Goal: Task Accomplishment & Management: Complete application form

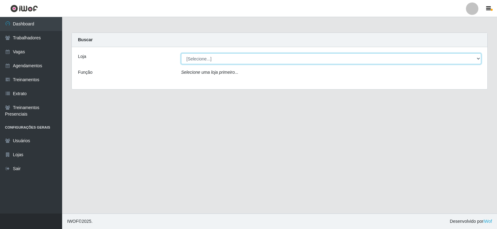
click at [206, 55] on select "[Selecione...] Iskisita Atakado - Alecrim Iskisita Atakado - Centro de Distribu…" at bounding box center [331, 58] width 300 height 11
select select "430"
click at [181, 53] on select "[Selecione...] Iskisita Atakado - Alecrim Iskisita Atakado - Centro de Distribu…" at bounding box center [331, 58] width 300 height 11
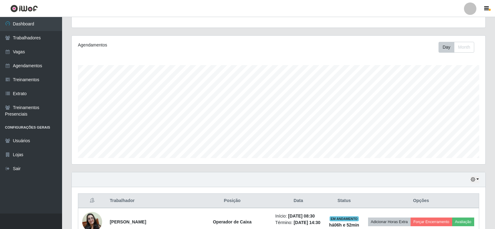
scroll to position [31, 0]
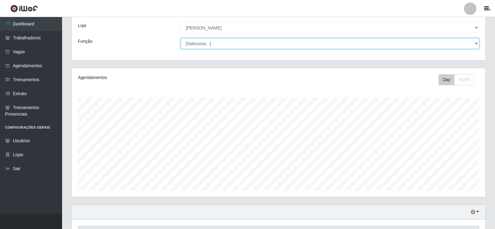
click at [222, 44] on select "[Selecione...] Auxiliar de Estacionamento Auxiliar de Estacionamento + Auxiliar…" at bounding box center [330, 43] width 299 height 11
select select "75"
click at [181, 38] on select "[Selecione...] Auxiliar de Estacionamento Auxiliar de Estacionamento + Auxiliar…" at bounding box center [330, 43] width 299 height 11
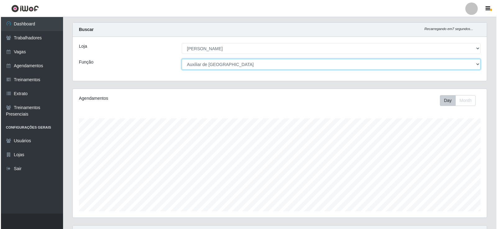
scroll to position [128, 0]
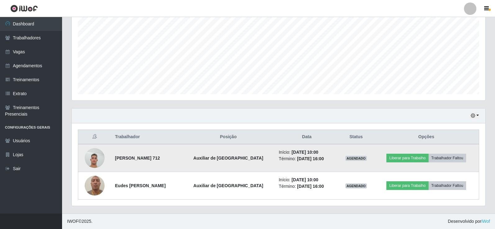
drag, startPoint x: 373, startPoint y: 160, endPoint x: 343, endPoint y: 161, distance: 29.2
click at [245, 97] on tr "[PERSON_NAME] 712 Auxiliar de Estoque Início: [DATE] 10:00 Término: [DATE] 16:0…" at bounding box center [278, 158] width 401 height 28
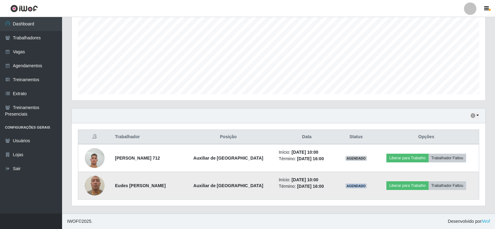
drag, startPoint x: 373, startPoint y: 184, endPoint x: 352, endPoint y: 184, distance: 20.8
click at [245, 97] on td "AGENDADO" at bounding box center [356, 186] width 35 height 28
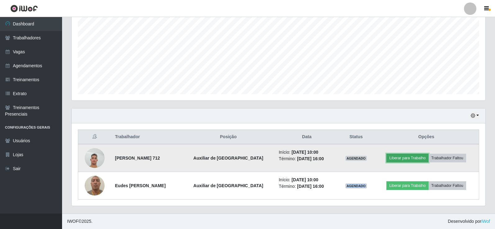
click at [245, 97] on button "Liberar para Trabalho" at bounding box center [407, 158] width 42 height 9
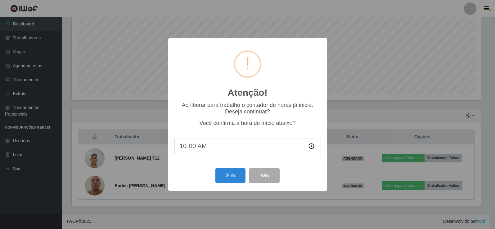
scroll to position [129, 411]
click at [237, 97] on button "Sim" at bounding box center [231, 176] width 30 height 15
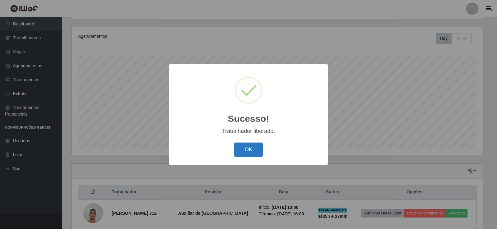
click at [242, 97] on button "OK" at bounding box center [248, 150] width 29 height 15
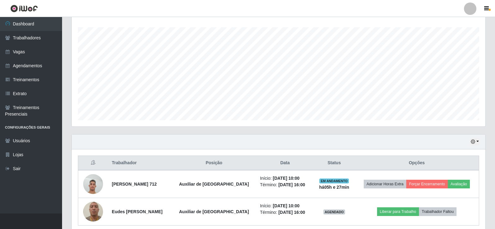
scroll to position [128, 0]
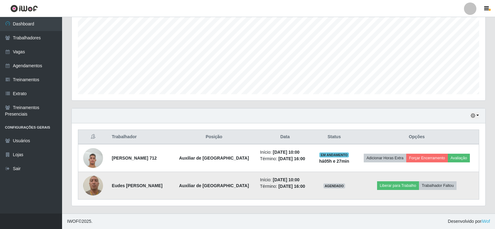
drag, startPoint x: 162, startPoint y: 190, endPoint x: 110, endPoint y: 189, distance: 52.2
click at [110, 97] on td "Eudes [PERSON_NAME]" at bounding box center [140, 186] width 64 height 28
click at [124, 97] on td "Eudes [PERSON_NAME]" at bounding box center [140, 186] width 64 height 28
drag, startPoint x: 170, startPoint y: 189, endPoint x: 111, endPoint y: 189, distance: 59.0
click at [111, 97] on td "Eudes [PERSON_NAME]" at bounding box center [140, 186] width 64 height 28
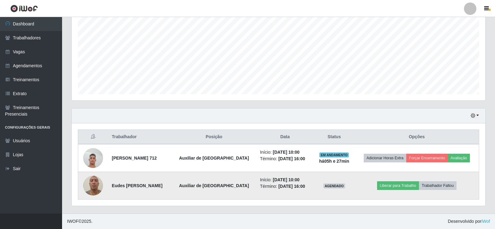
click at [134, 97] on td "Eudes [PERSON_NAME]" at bounding box center [140, 186] width 64 height 28
click at [139, 97] on td "Eudes [PERSON_NAME]" at bounding box center [140, 186] width 64 height 28
drag, startPoint x: 178, startPoint y: 183, endPoint x: 172, endPoint y: 187, distance: 7.1
click at [172, 97] on td "Eudes [PERSON_NAME]" at bounding box center [140, 186] width 64 height 28
drag, startPoint x: 167, startPoint y: 187, endPoint x: 111, endPoint y: 185, distance: 56.5
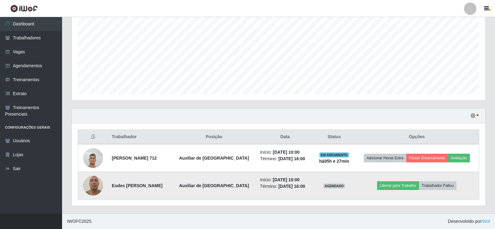
click at [111, 97] on td "Eudes [PERSON_NAME]" at bounding box center [140, 186] width 64 height 28
click at [162, 97] on td "Eudes [PERSON_NAME]" at bounding box center [140, 186] width 64 height 28
drag, startPoint x: 168, startPoint y: 189, endPoint x: 111, endPoint y: 183, distance: 57.1
click at [111, 97] on td "Eudes [PERSON_NAME]" at bounding box center [140, 186] width 64 height 28
click at [171, 97] on td "Eudes [PERSON_NAME]" at bounding box center [140, 186] width 64 height 28
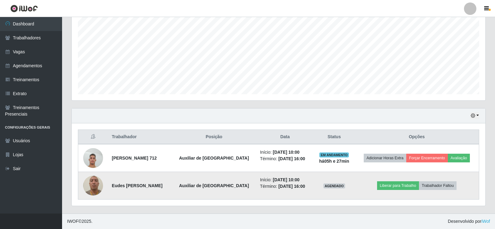
click at [166, 97] on td "Eudes [PERSON_NAME]" at bounding box center [140, 186] width 64 height 28
drag, startPoint x: 165, startPoint y: 188, endPoint x: 109, endPoint y: 184, distance: 56.7
click at [105, 97] on tr "Eudes Nazareno da Silva Auxiliar de Estoque Início: [DATE] 10:00 Término: [DATE…" at bounding box center [278, 186] width 401 height 28
click at [166, 97] on td "Eudes [PERSON_NAME]" at bounding box center [140, 186] width 64 height 28
drag, startPoint x: 169, startPoint y: 186, endPoint x: 111, endPoint y: 181, distance: 58.9
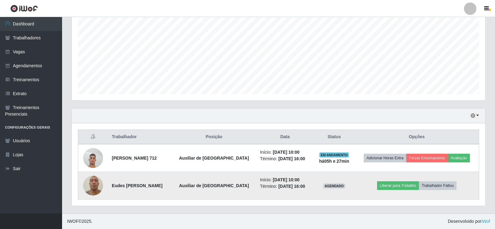
click at [111, 97] on td "Eudes [PERSON_NAME]" at bounding box center [140, 186] width 64 height 28
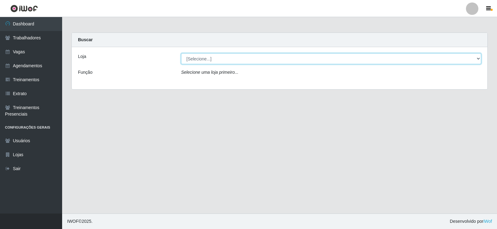
click at [227, 61] on select "[Selecione...] Iskisita Atakado - Alecrim Iskisita Atakado - Centro de Distribu…" at bounding box center [331, 58] width 300 height 11
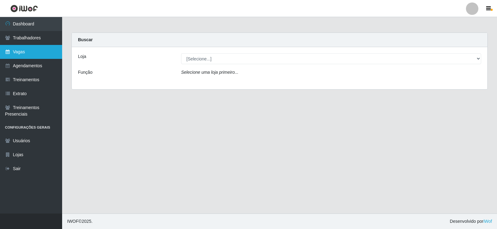
click at [12, 51] on link "Vagas" at bounding box center [31, 52] width 62 height 14
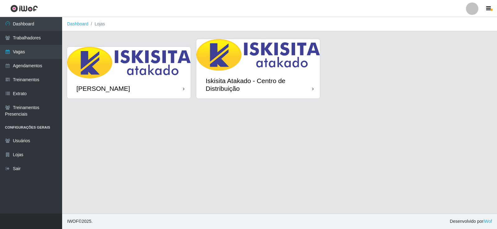
click at [253, 84] on div "Iskisita Atakado - Centro de Distribuição" at bounding box center [259, 85] width 106 height 16
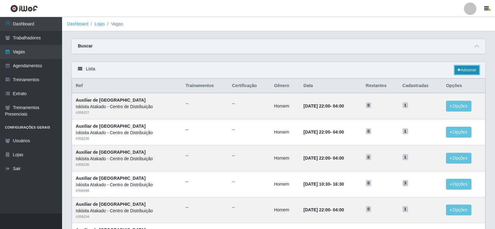
click at [462, 68] on link "Adicionar" at bounding box center [467, 70] width 25 height 9
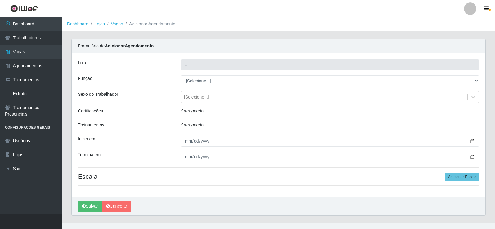
type input "Iskisita Atakado - Centro de Distribuição"
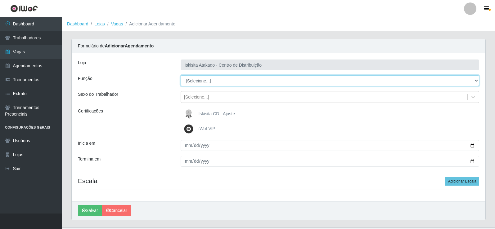
click at [212, 79] on select "[Selecione...] Auxiliar de Estoque Auxiliar de Estoque + Auxiliar de Estoque ++…" at bounding box center [330, 80] width 299 height 11
select select "75"
click at [181, 75] on select "[Selecione...] Auxiliar de Estoque Auxiliar de Estoque + Auxiliar de Estoque ++…" at bounding box center [330, 80] width 299 height 11
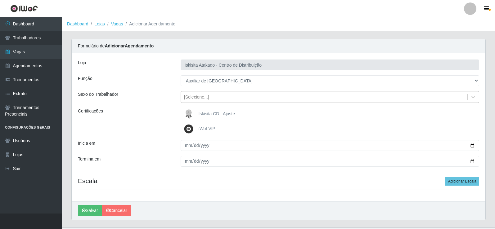
click at [207, 97] on div "[Selecione...]" at bounding box center [196, 97] width 25 height 7
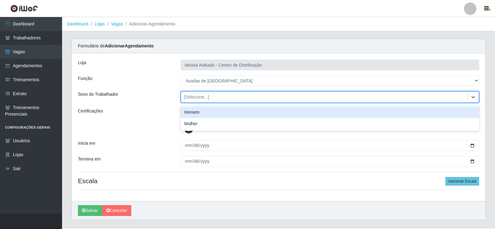
click at [201, 116] on div "Homem" at bounding box center [330, 112] width 299 height 11
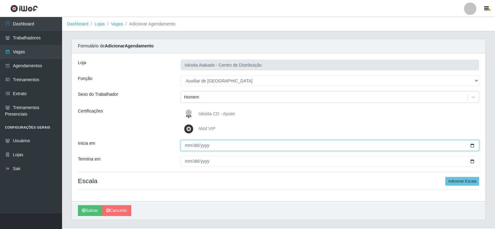
click at [186, 145] on input "Inicia em" at bounding box center [330, 145] width 299 height 11
type input "2025-10-11"
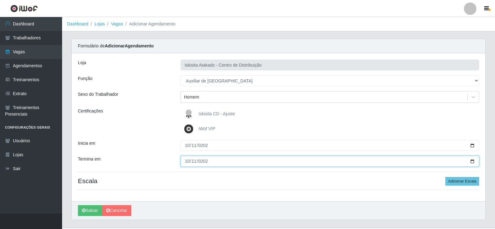
type input "2025-10-11"
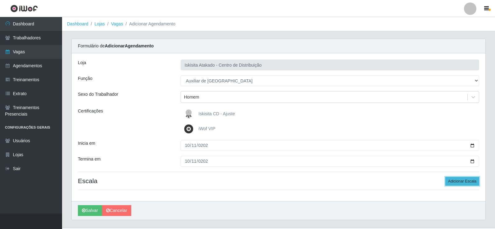
click at [458, 178] on button "Adicionar Escala" at bounding box center [462, 181] width 34 height 9
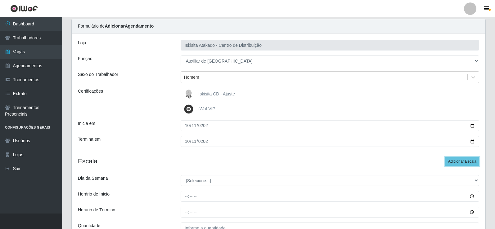
scroll to position [31, 0]
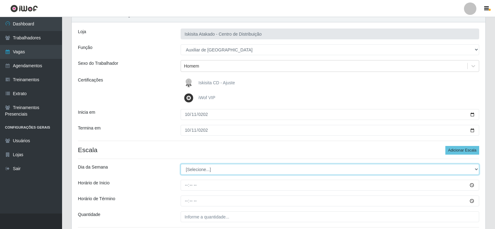
click at [197, 169] on select "[Selecione...] Segunda Terça Quarta Quinta Sexta Sábado Domingo" at bounding box center [330, 169] width 299 height 11
select select "6"
click at [181, 164] on select "[Selecione...] Segunda Terça Quarta Quinta Sexta Sábado Domingo" at bounding box center [330, 169] width 299 height 11
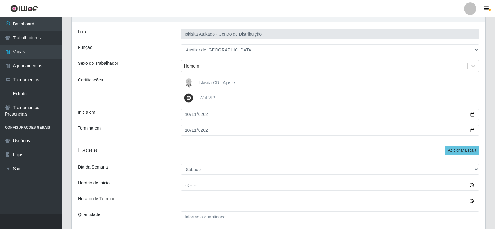
click at [193, 179] on div "Loja Iskisita Atakado - Centro de Distribuição Função [Selecione...] Auxiliar d…" at bounding box center [279, 130] width 414 height 217
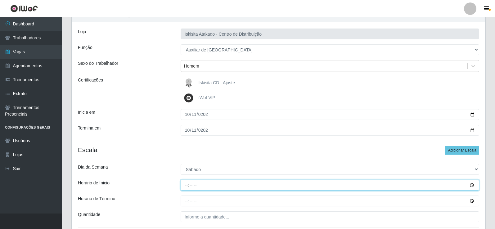
click at [188, 184] on input "Horário de Inicio" at bounding box center [330, 185] width 299 height 11
type input "08:00"
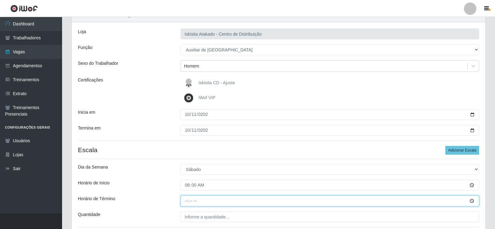
type input "14:00"
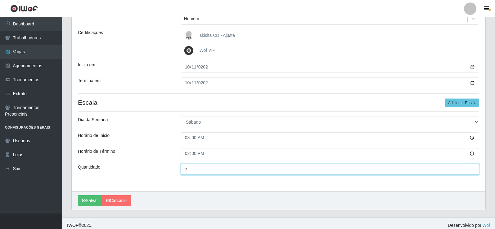
scroll to position [83, 0]
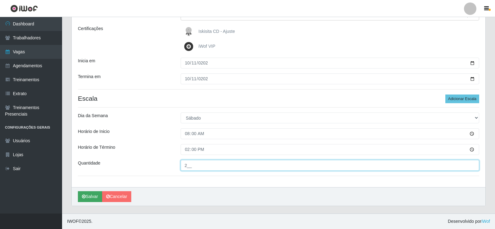
type input "2__"
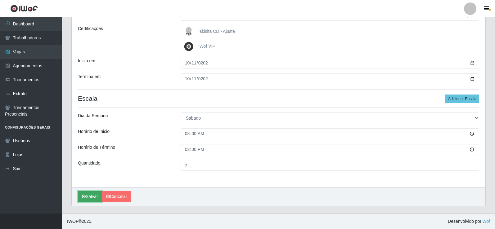
click at [89, 194] on button "Salvar" at bounding box center [90, 197] width 24 height 11
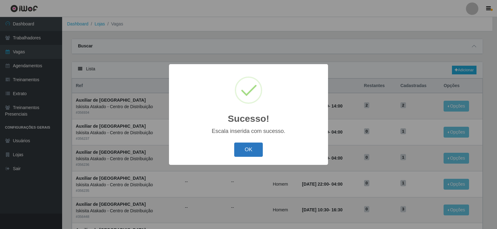
click at [243, 152] on button "OK" at bounding box center [248, 150] width 29 height 15
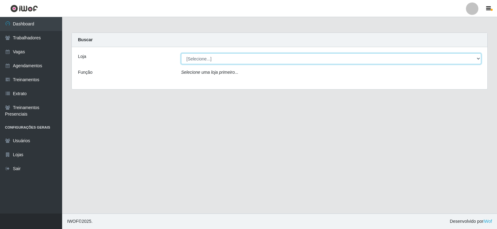
click at [278, 63] on select "[Selecione...] Iskisita Atakado - Alecrim Iskisita Atakado - Centro de Distribu…" at bounding box center [331, 58] width 300 height 11
select select "430"
click at [181, 53] on select "[Selecione...] Iskisita Atakado - Alecrim Iskisita Atakado - Centro de Distribu…" at bounding box center [331, 58] width 300 height 11
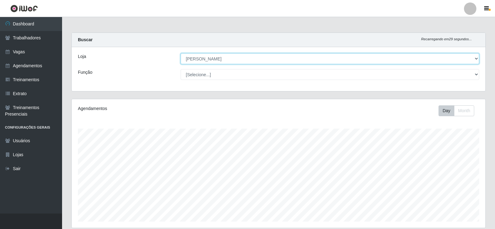
scroll to position [129, 414]
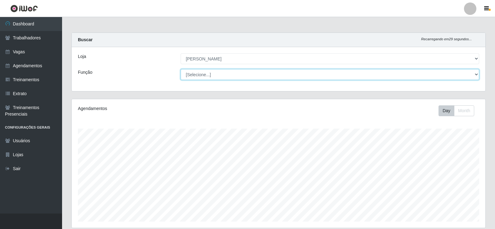
click at [305, 77] on select "[Selecione...] Auxiliar de Estacionamento Auxiliar de Estacionamento + Auxiliar…" at bounding box center [330, 74] width 299 height 11
select select "75"
click at [181, 69] on select "[Selecione...] Auxiliar de Estacionamento Auxiliar de Estacionamento + Auxiliar…" at bounding box center [330, 74] width 299 height 11
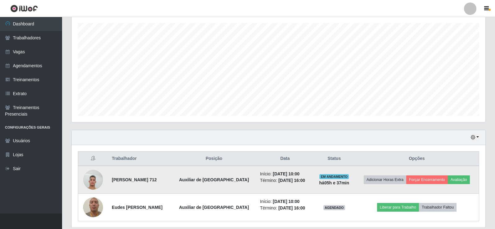
scroll to position [128, 0]
